Goal: Transaction & Acquisition: Obtain resource

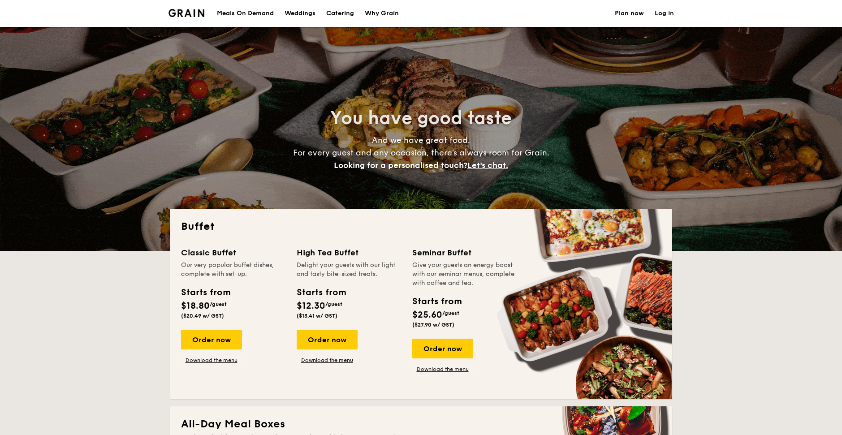
select select
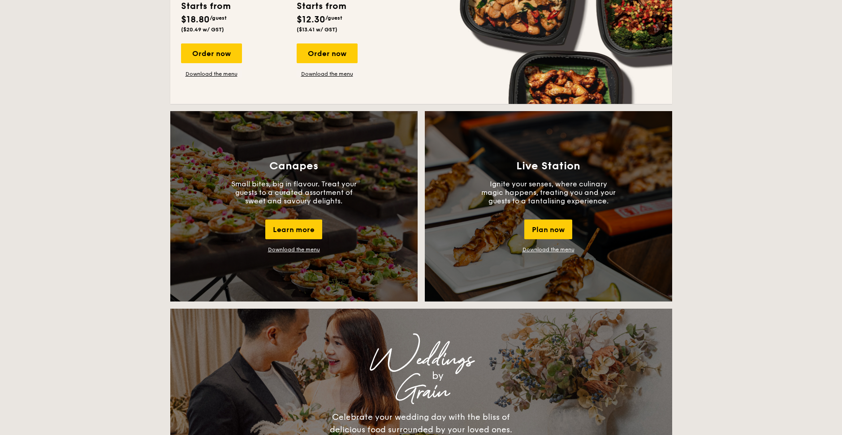
scroll to position [703, 0]
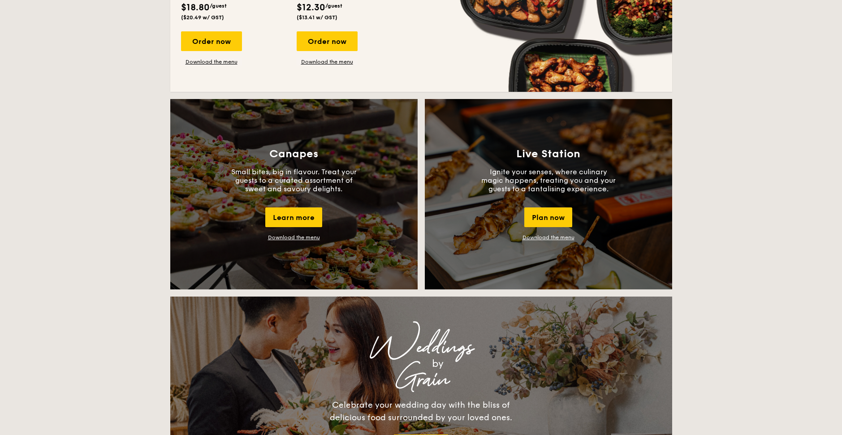
click at [537, 238] on link "Download the menu" at bounding box center [549, 237] width 52 height 6
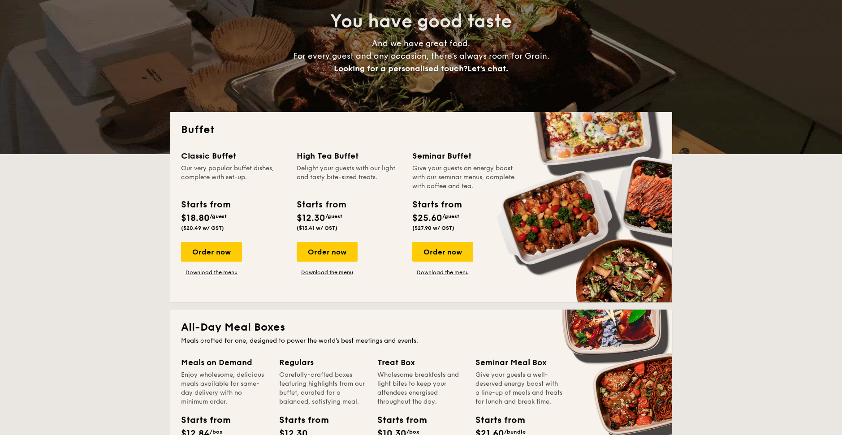
scroll to position [96, 0]
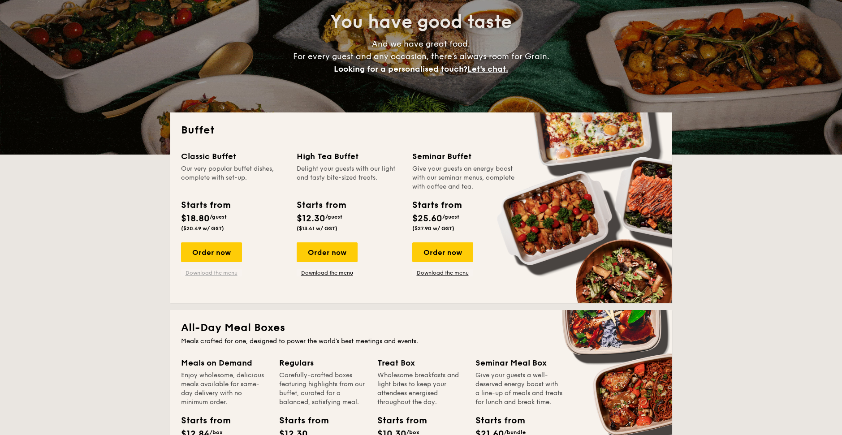
click at [221, 276] on link "Download the menu" at bounding box center [211, 272] width 61 height 7
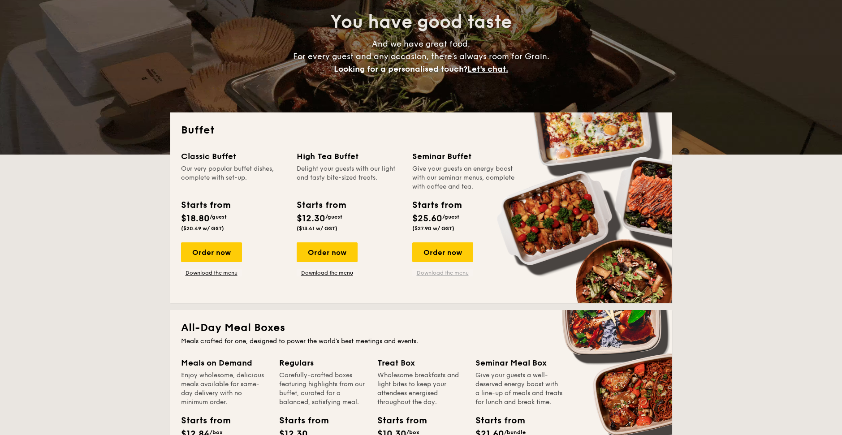
click at [453, 276] on link "Download the menu" at bounding box center [442, 272] width 61 height 7
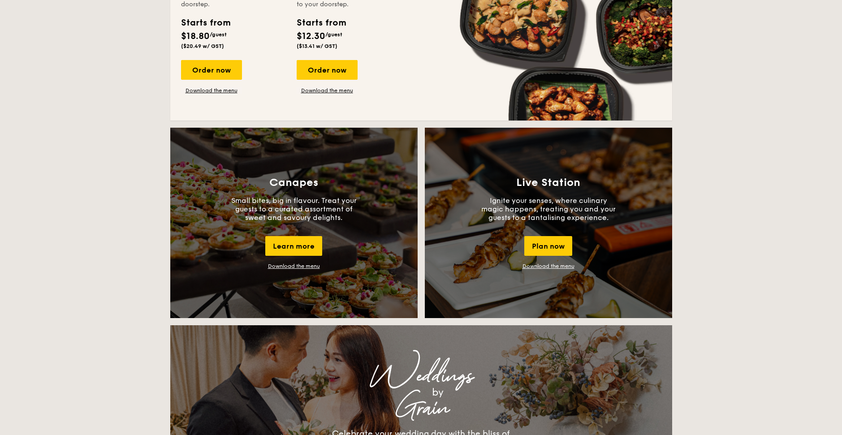
scroll to position [679, 0]
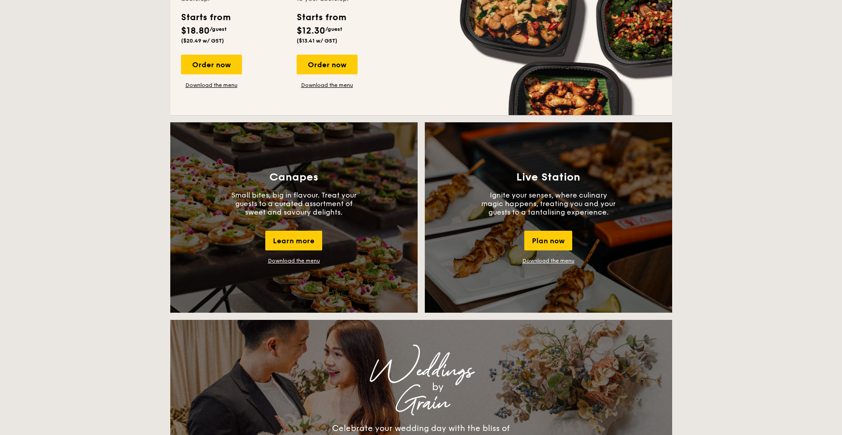
click at [565, 263] on link "Download the menu" at bounding box center [549, 261] width 52 height 6
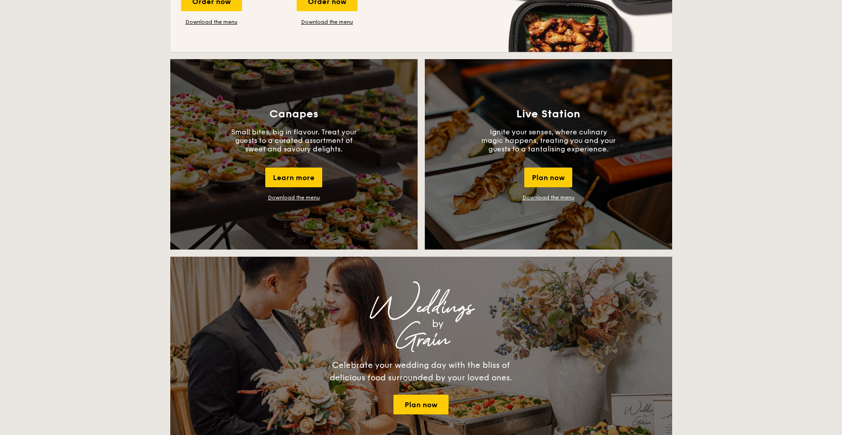
scroll to position [749, 0]
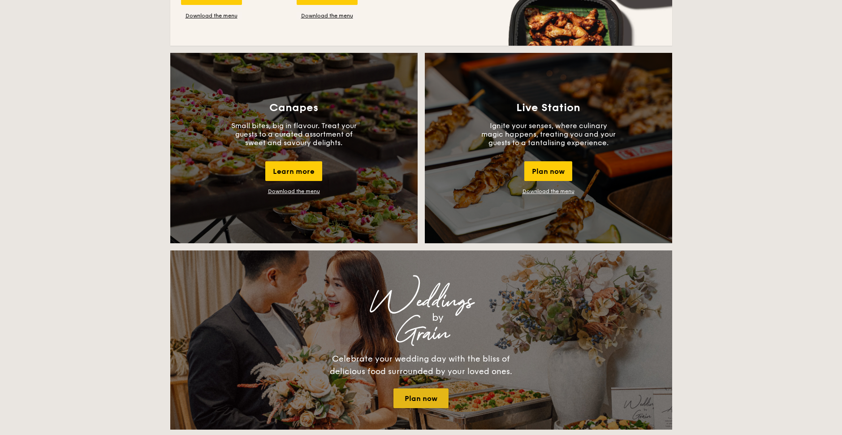
click at [413, 395] on link "Plan now" at bounding box center [421, 399] width 55 height 20
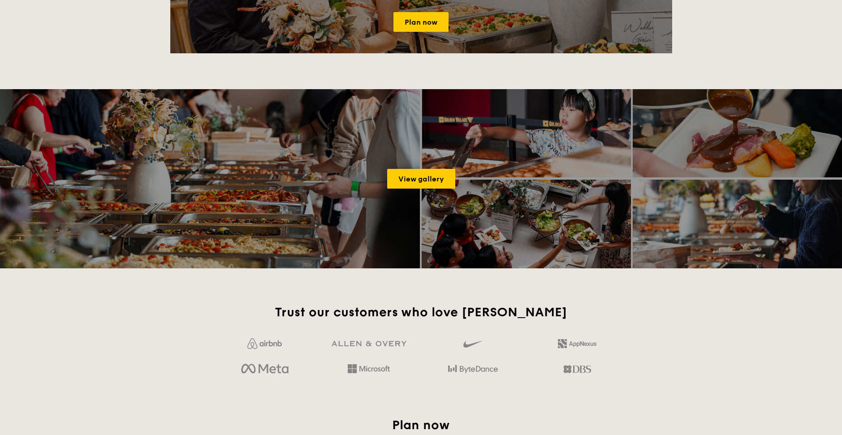
scroll to position [1136, 0]
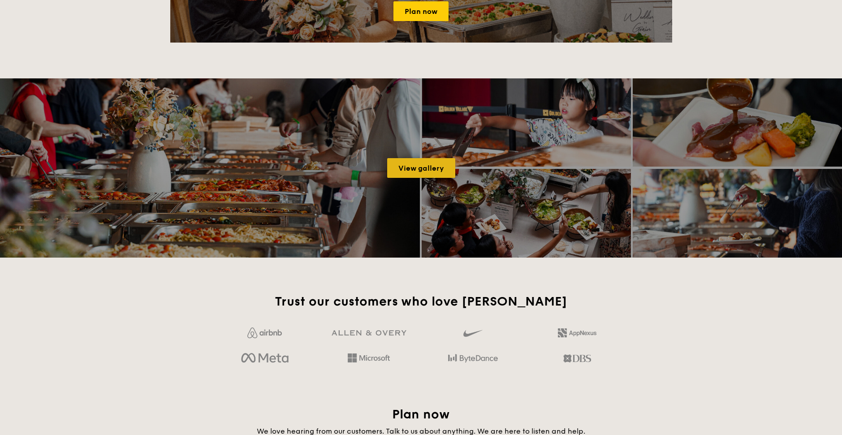
click at [450, 169] on link "View gallery" at bounding box center [421, 168] width 68 height 20
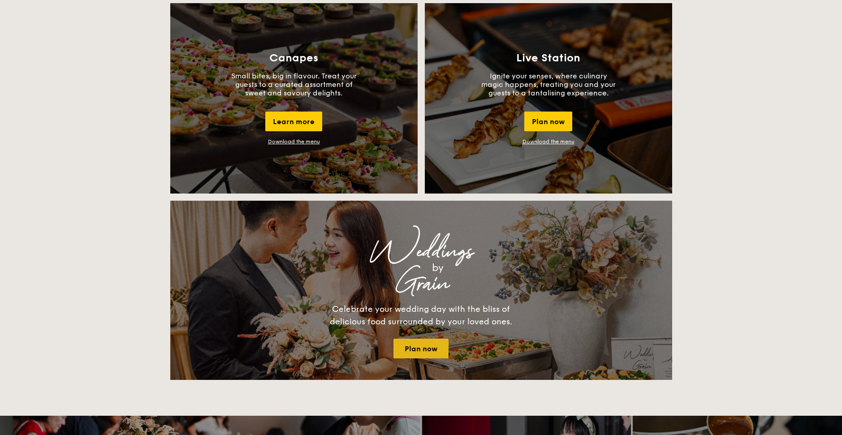
scroll to position [795, 0]
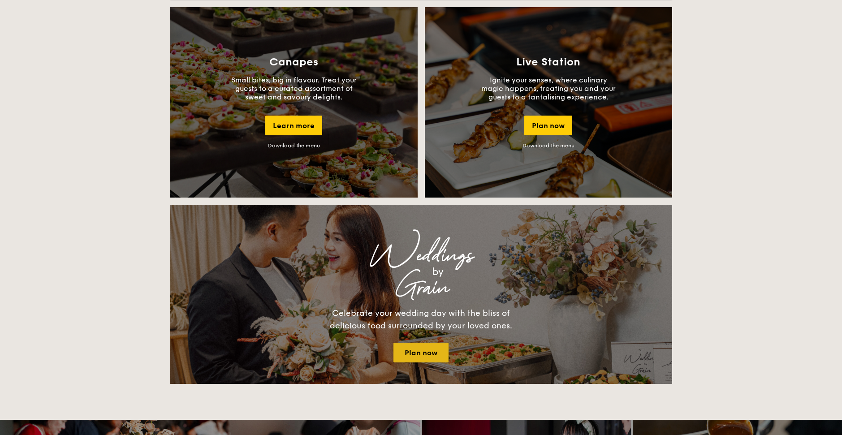
click at [394, 350] on link "Plan now" at bounding box center [421, 353] width 55 height 20
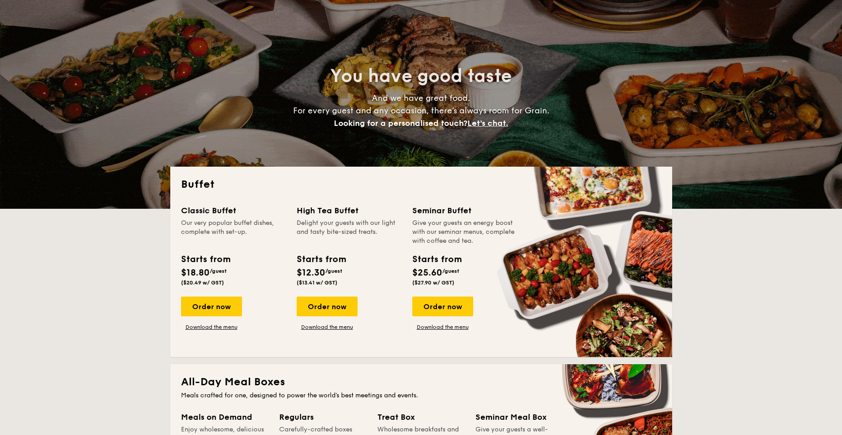
scroll to position [0, 0]
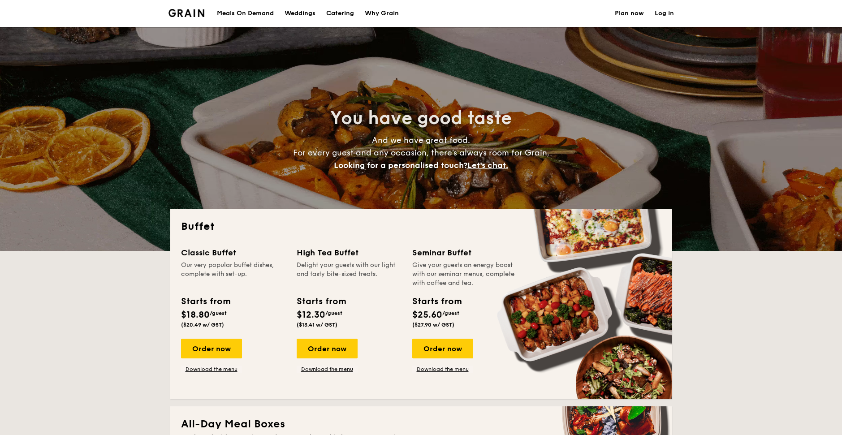
click at [346, 13] on h1 "Catering" at bounding box center [340, 13] width 28 height 27
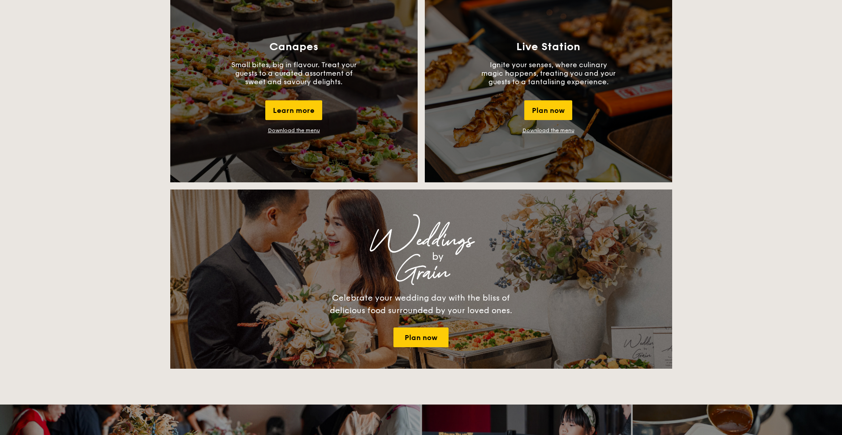
scroll to position [815, 0]
